Goal: Task Accomplishment & Management: Manage account settings

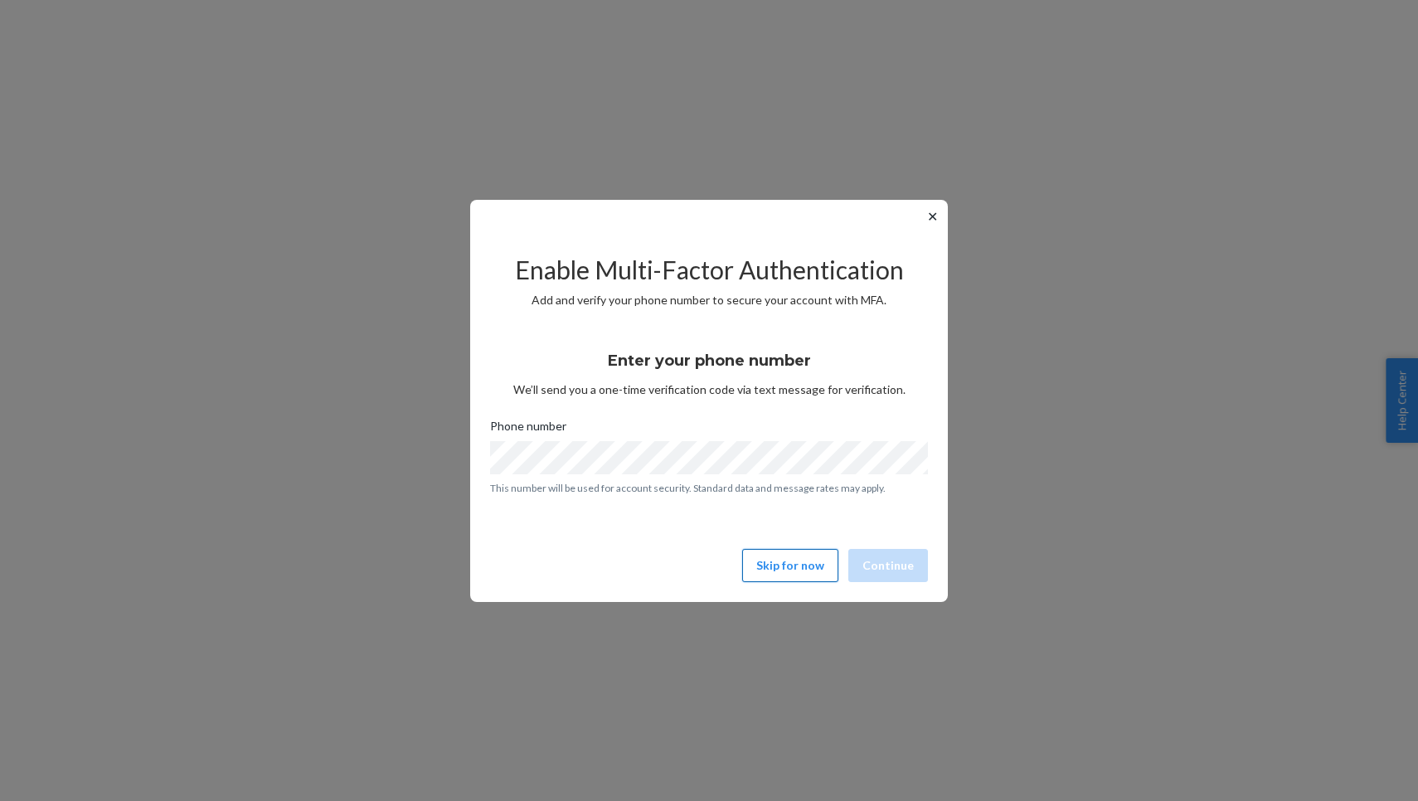
click at [779, 560] on button "Skip for now" at bounding box center [790, 565] width 96 height 33
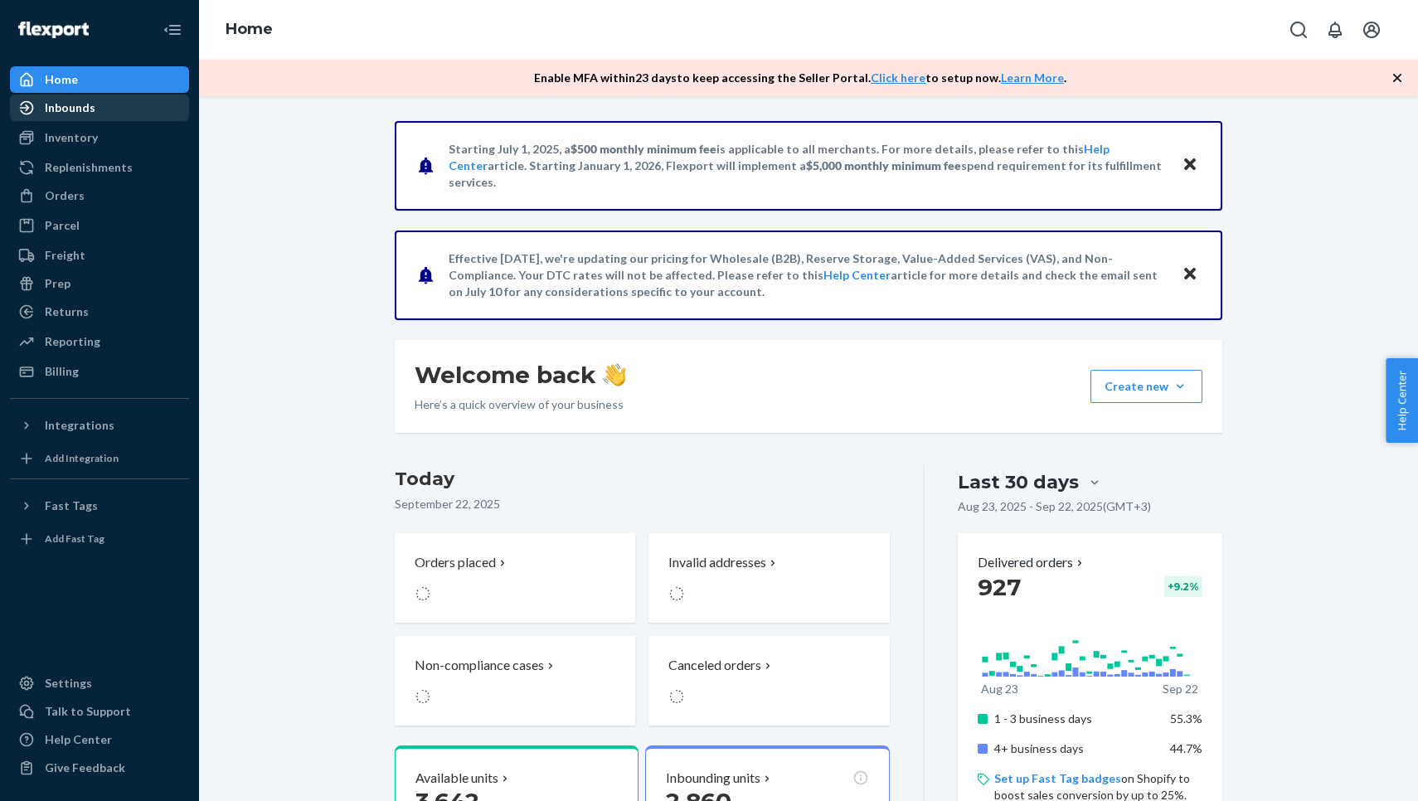
click at [79, 108] on div "Inbounds" at bounding box center [70, 107] width 51 height 17
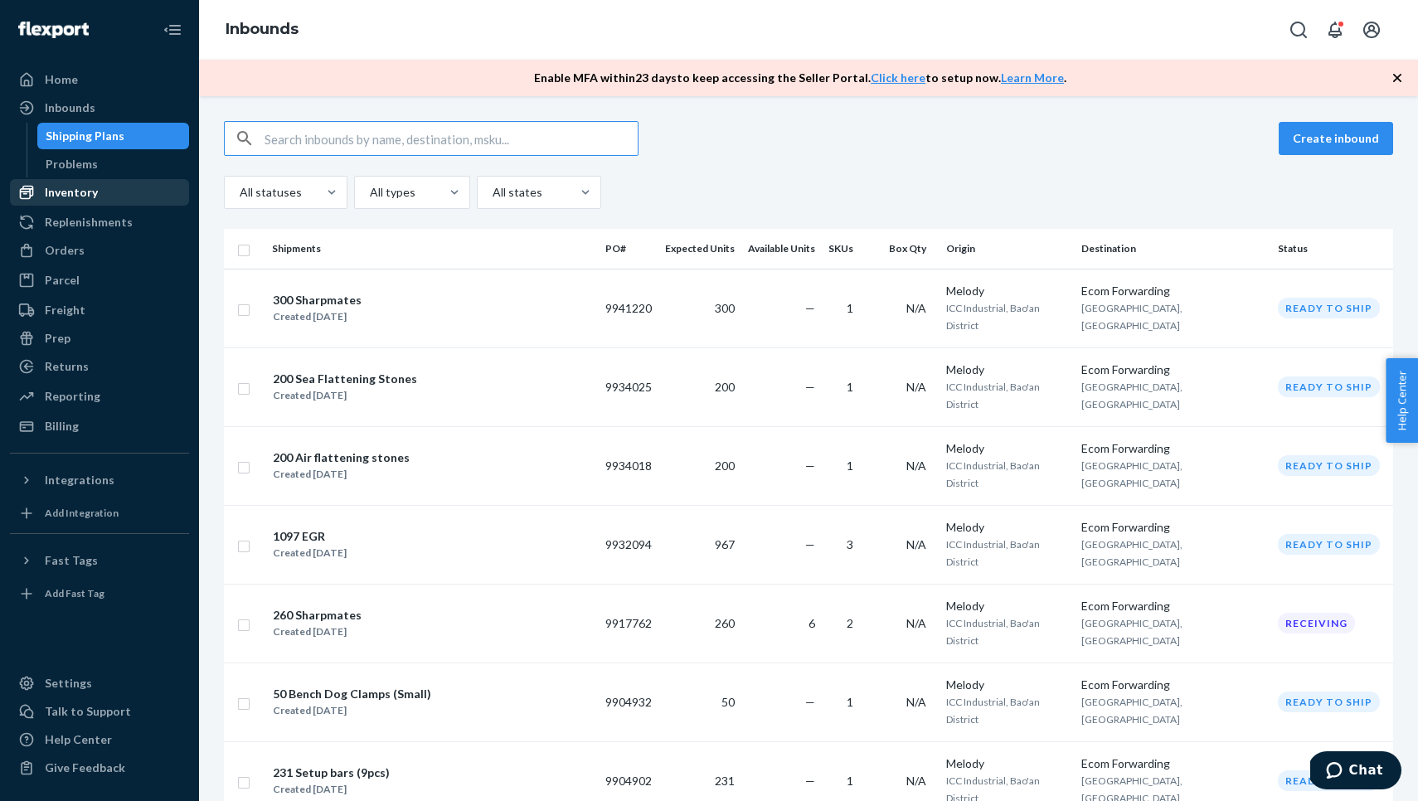
click at [95, 187] on div "Inventory" at bounding box center [71, 192] width 53 height 17
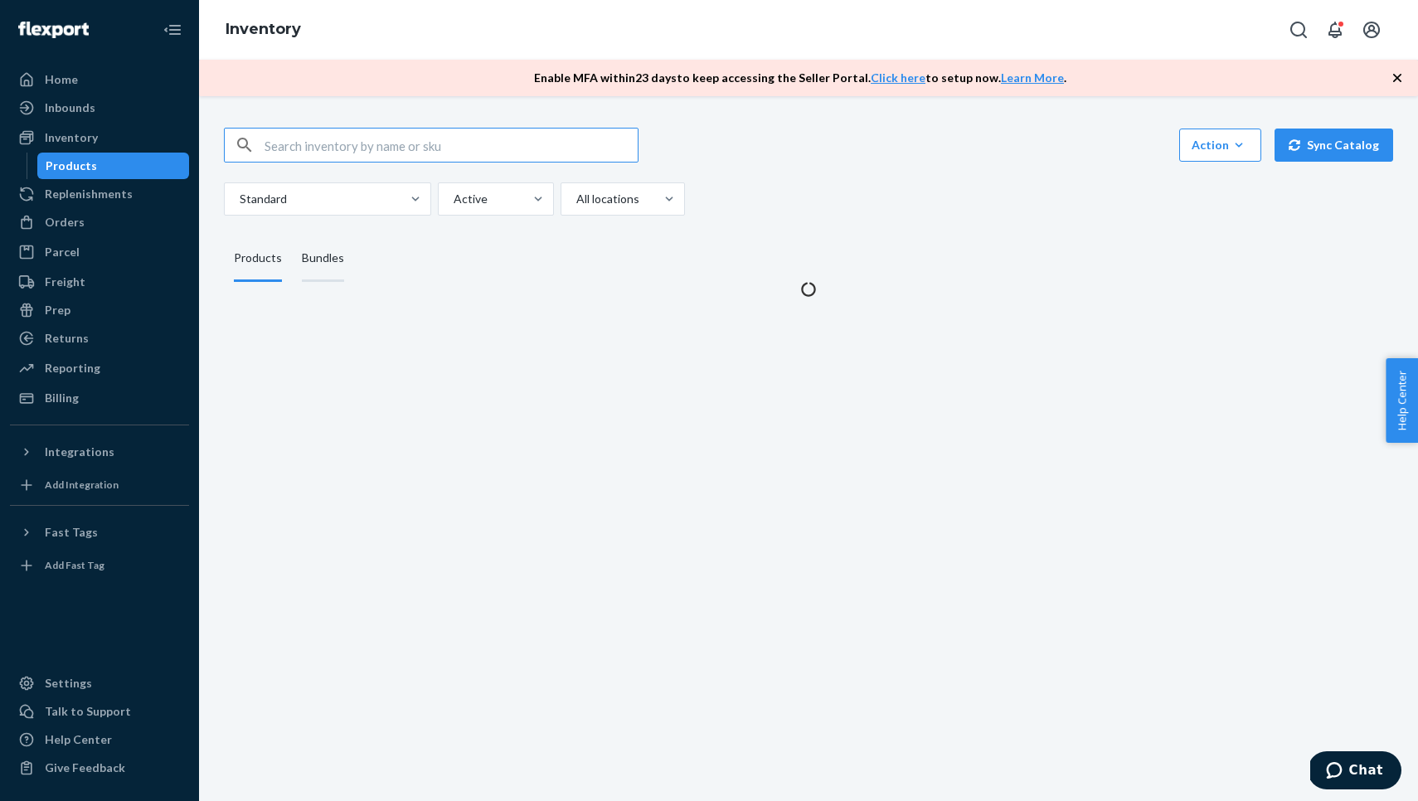
click at [315, 235] on div "Bundles" at bounding box center [323, 258] width 42 height 46
click at [292, 235] on input "Bundles" at bounding box center [292, 235] width 0 height 0
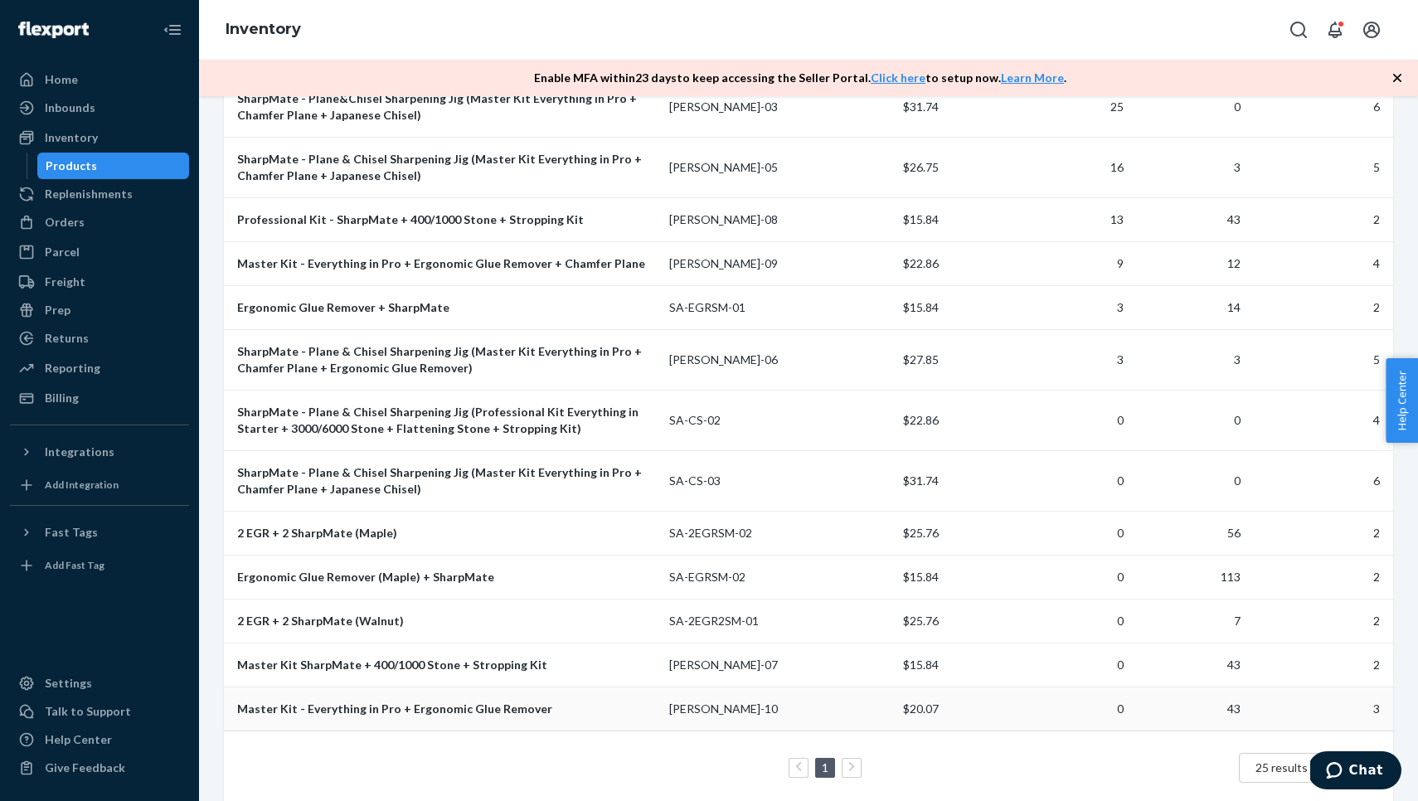
click at [337, 700] on div "Master Kit - Everything in Pro + Ergonomic Glue Remover" at bounding box center [446, 708] width 419 height 17
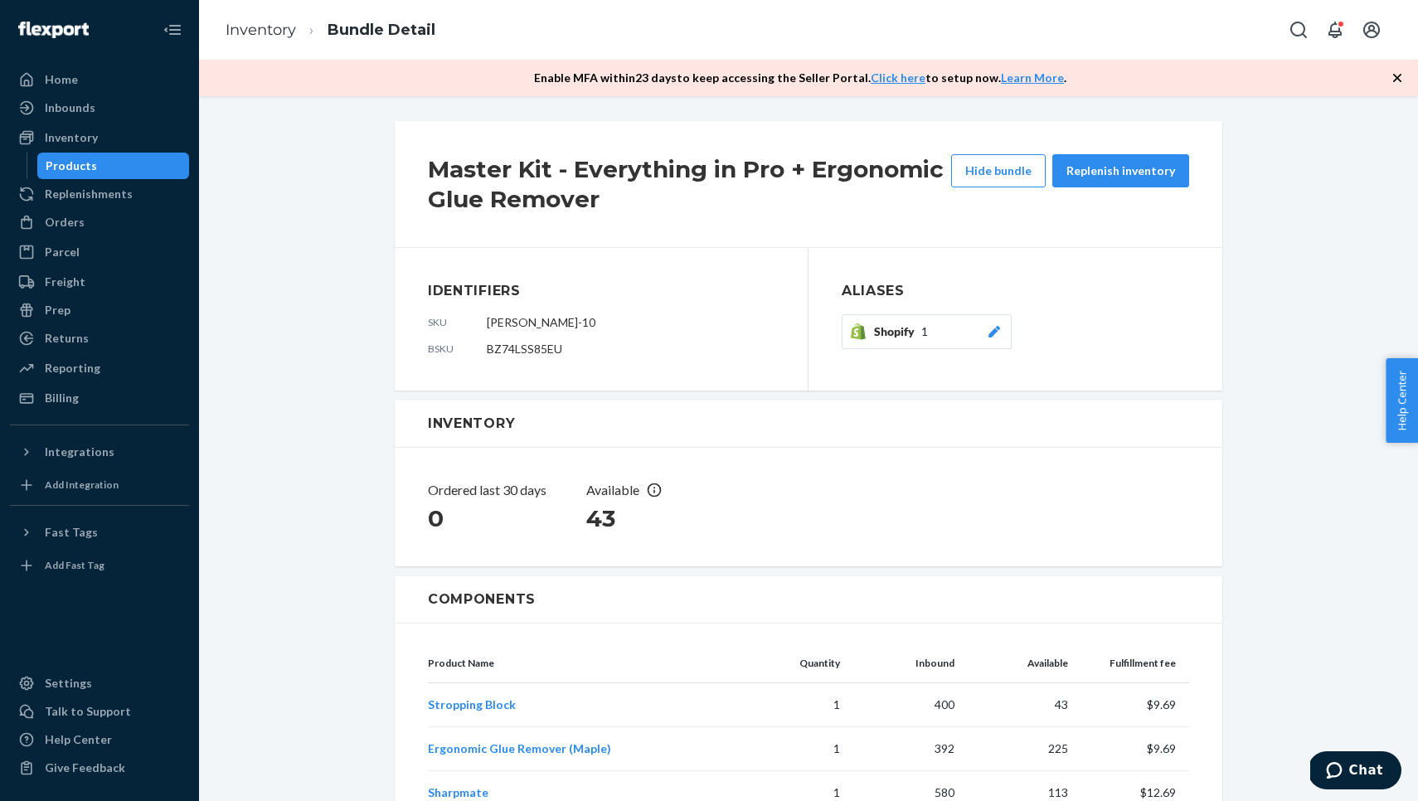
click at [933, 326] on div "Shopify 1" at bounding box center [938, 331] width 128 height 17
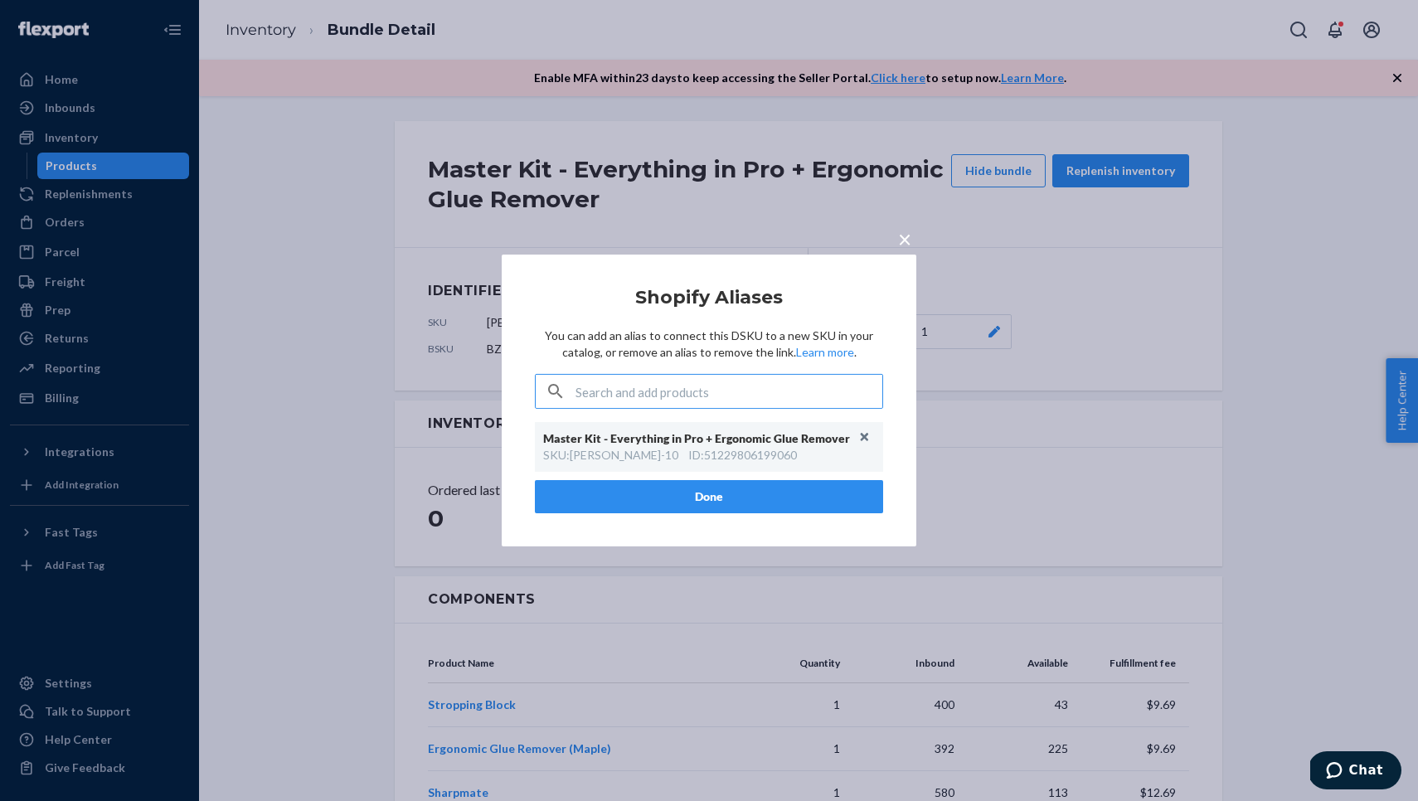
click at [583, 151] on div "× Shopify Aliases You can add an alias to connect this DSKU to a new SKU in you…" at bounding box center [709, 400] width 1418 height 801
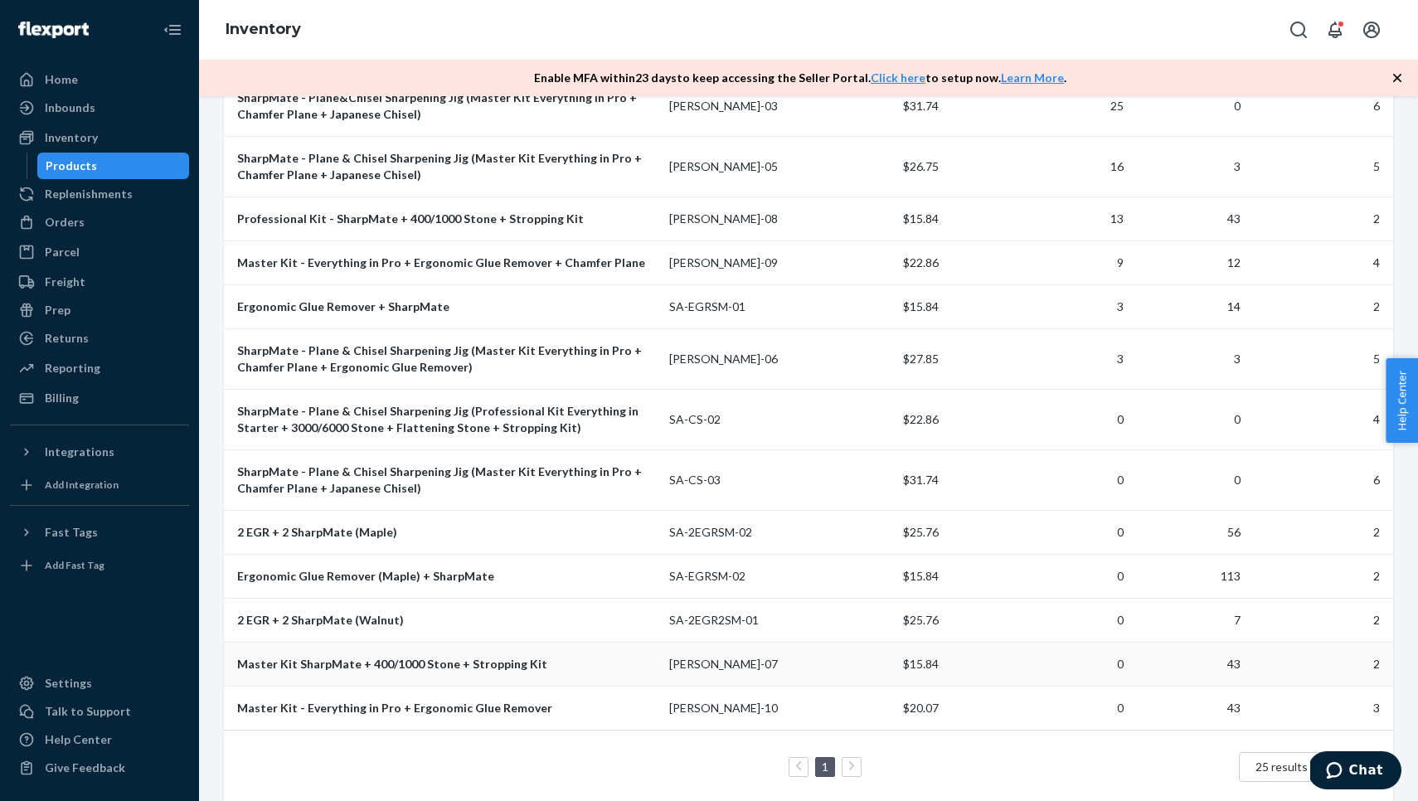
scroll to position [366, 0]
click at [386, 255] on div "Master Kit - Everything in Pro + Ergonomic Glue Remover + Chamfer Plane" at bounding box center [446, 263] width 419 height 17
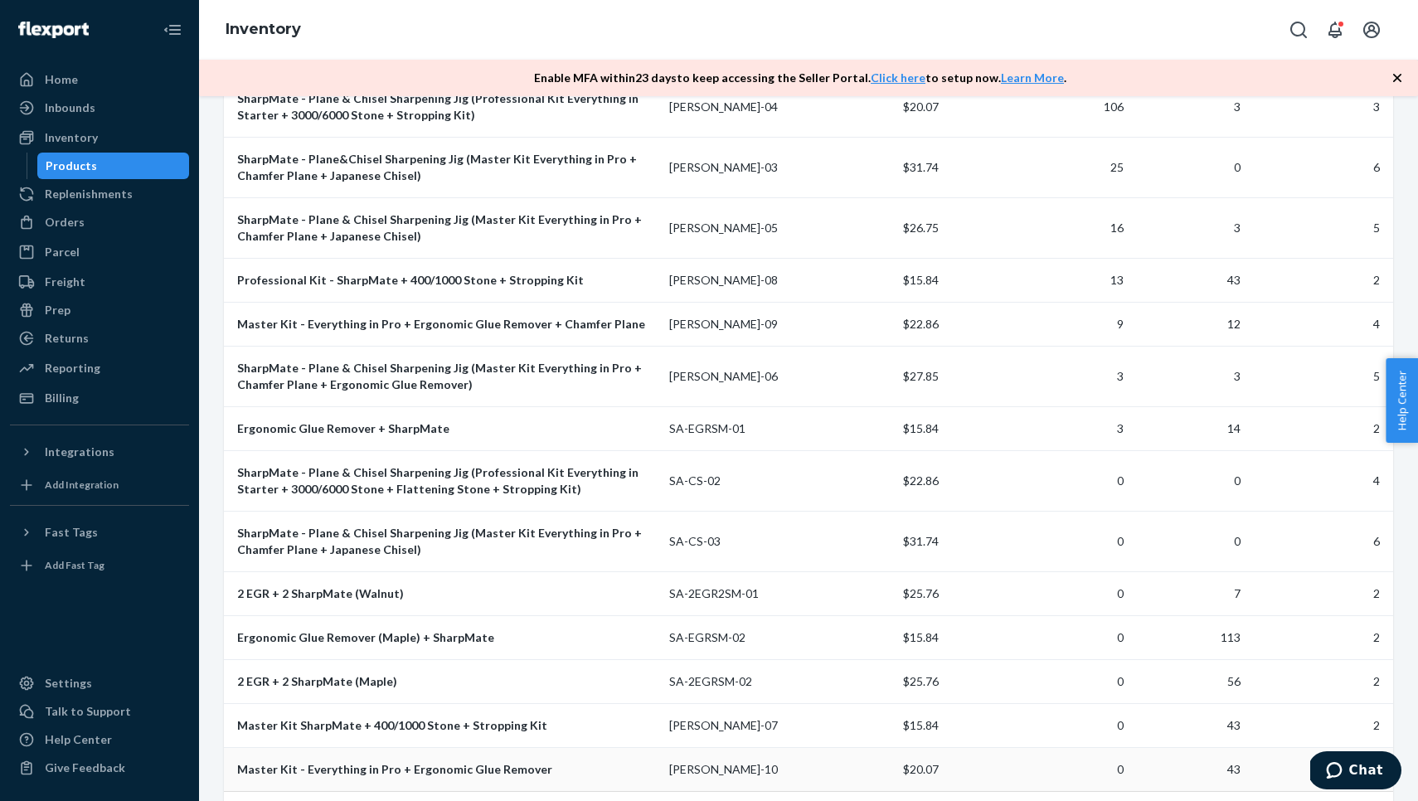
scroll to position [297, 0]
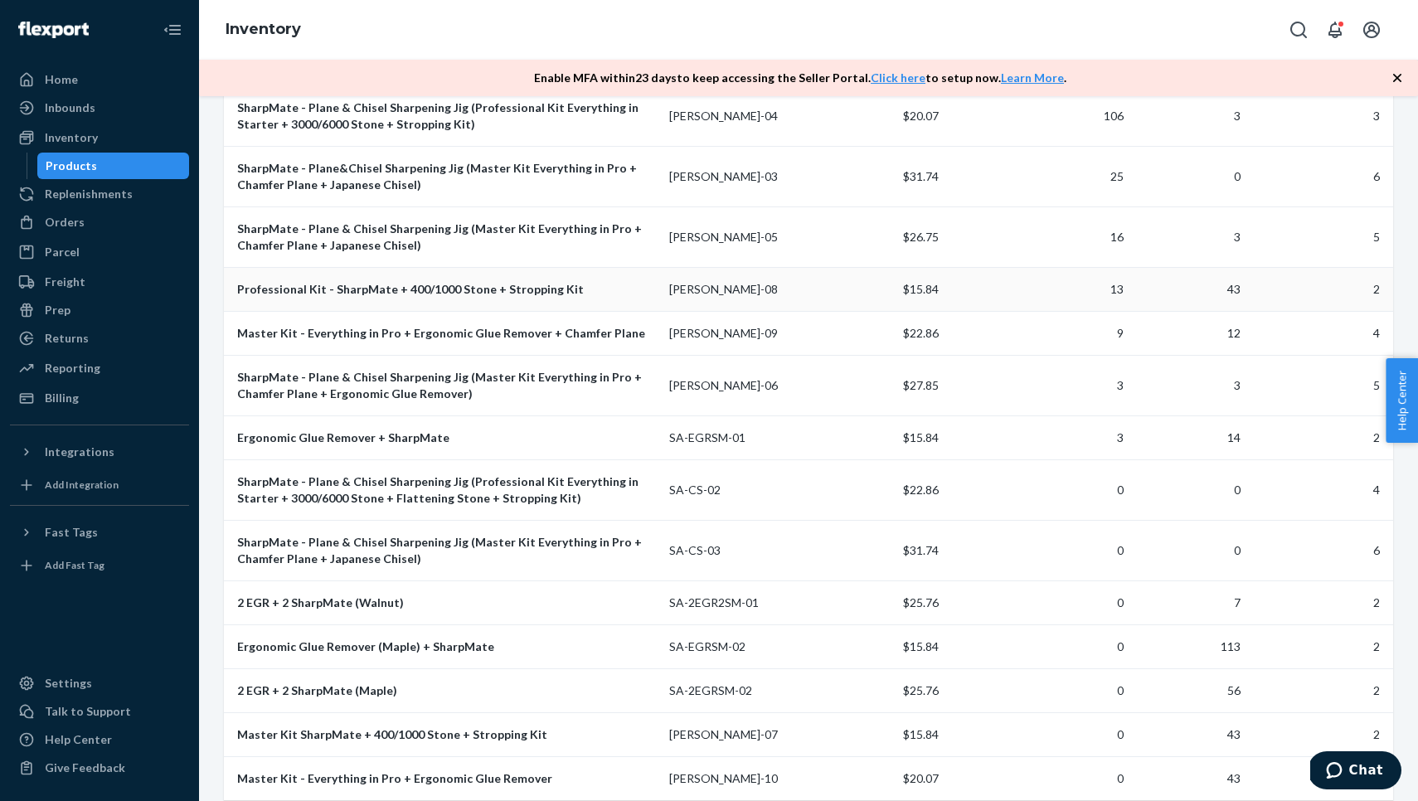
click at [482, 281] on div "Professional Kit - SharpMate + 400/1000 Stone + Stropping Kit" at bounding box center [446, 289] width 419 height 17
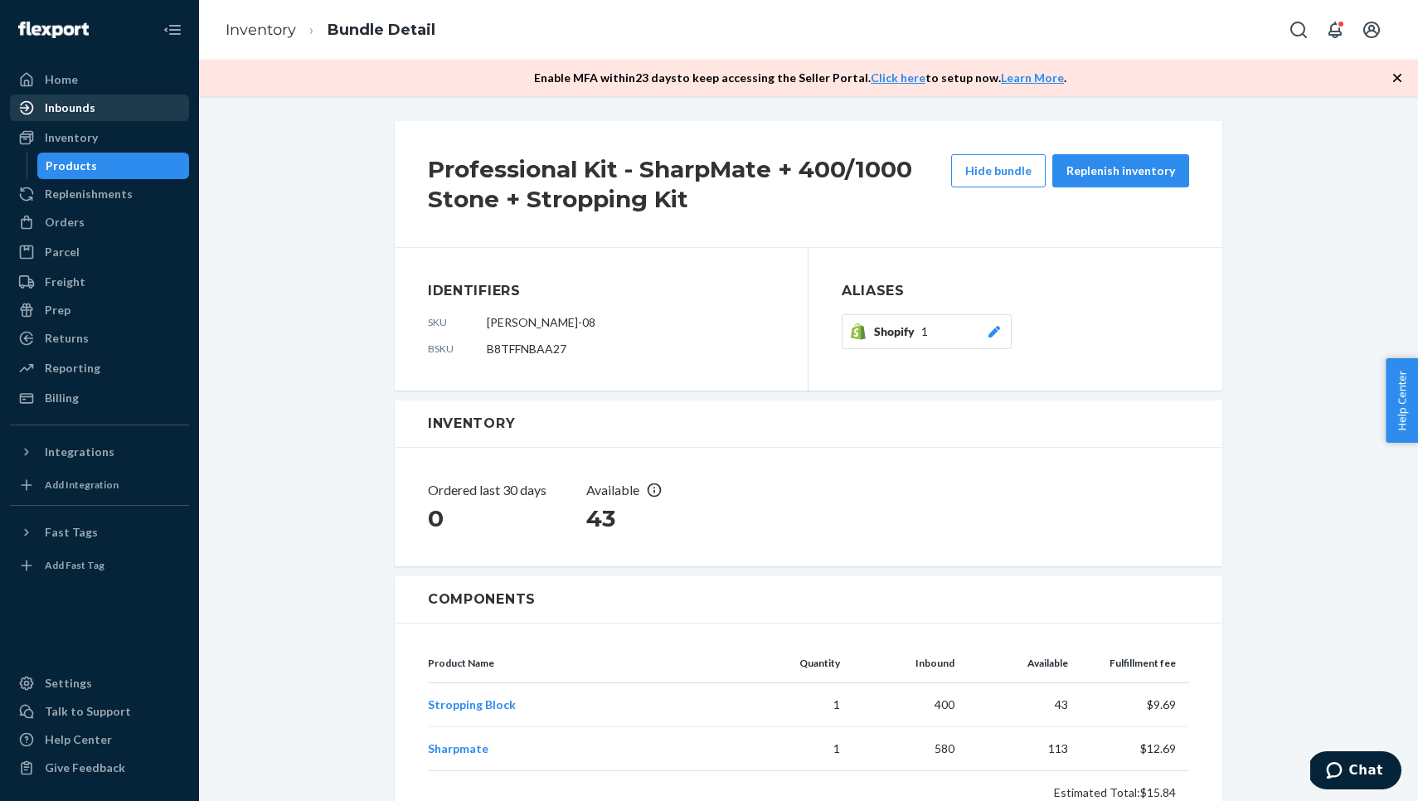
click at [77, 105] on div "Inbounds" at bounding box center [70, 107] width 51 height 17
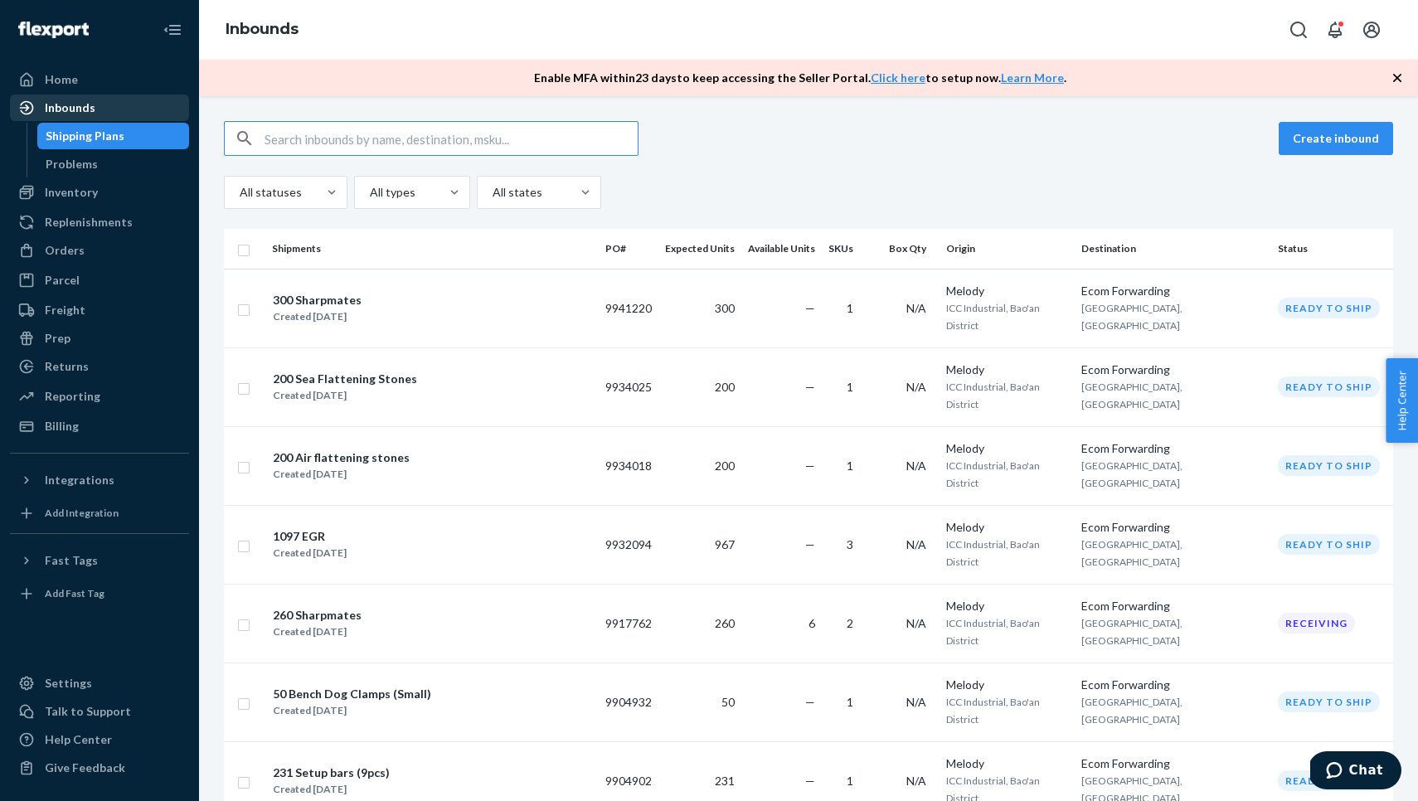
click at [111, 110] on div "Inbounds" at bounding box center [100, 107] width 176 height 23
